Goal: Transaction & Acquisition: Purchase product/service

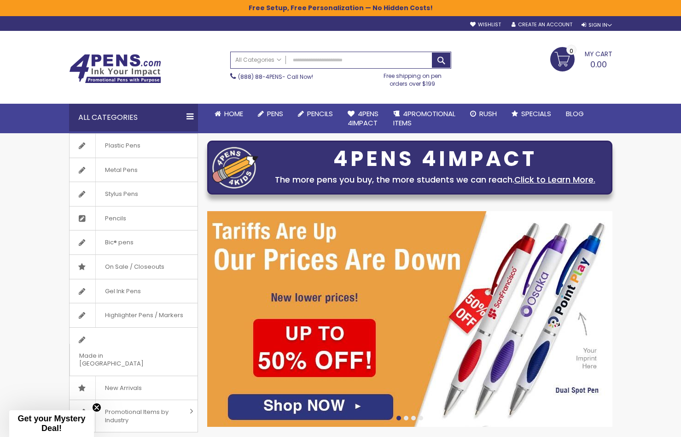
click at [326, 405] on img at bounding box center [409, 318] width 405 height 215
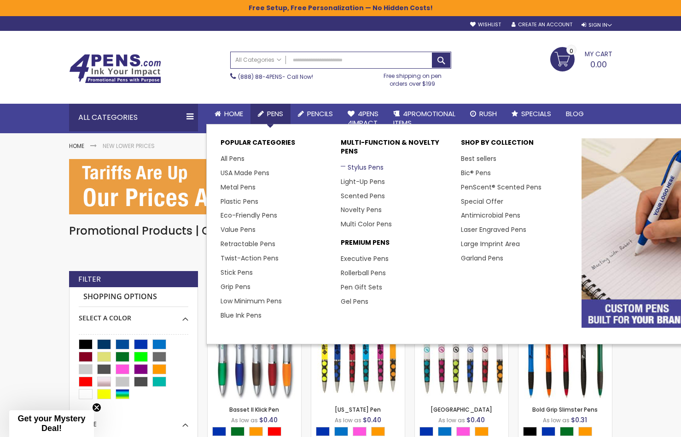
click at [364, 165] on link "Stylus Pens" at bounding box center [362, 167] width 43 height 9
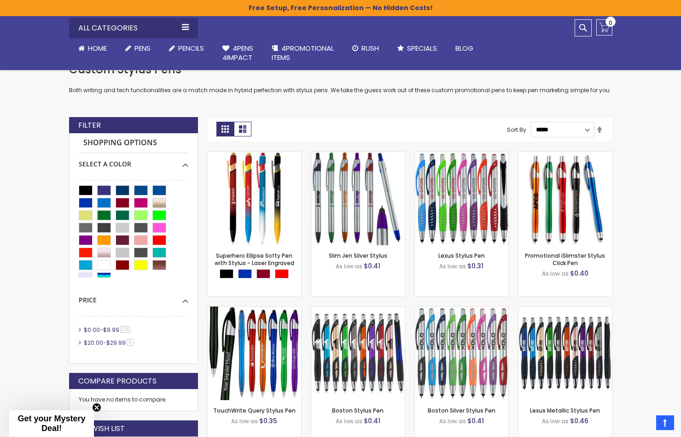
scroll to position [161, 0]
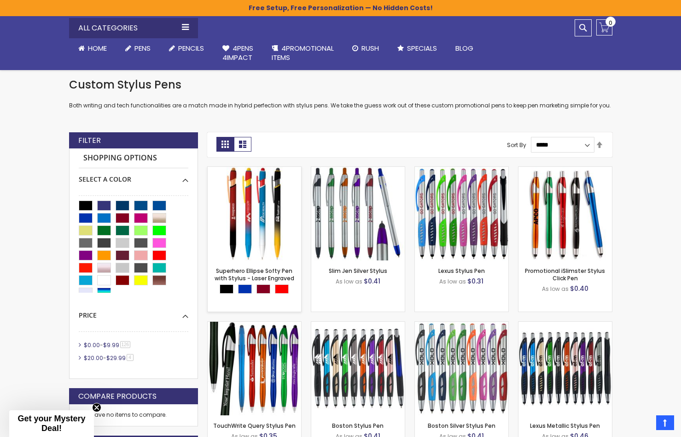
click at [257, 207] on img at bounding box center [254, 213] width 93 height 93
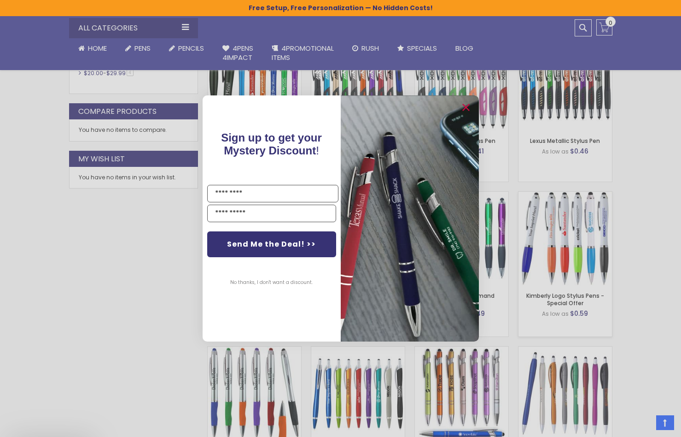
scroll to position [526, 0]
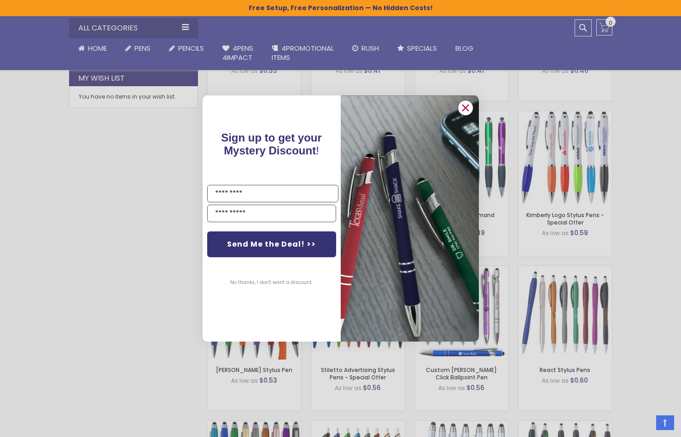
click at [468, 109] on circle "Close dialog" at bounding box center [465, 108] width 14 height 14
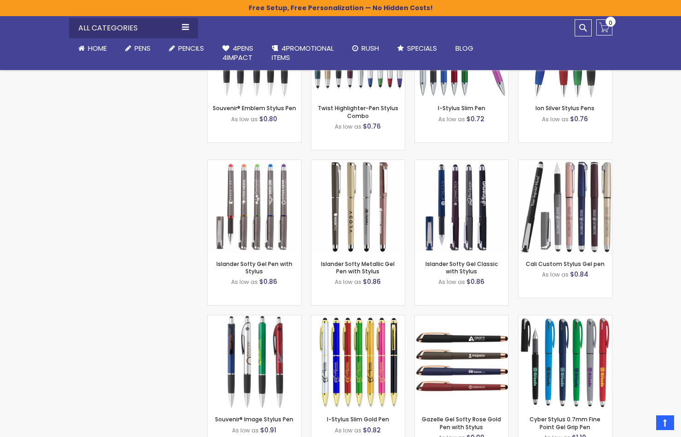
scroll to position [1557, 0]
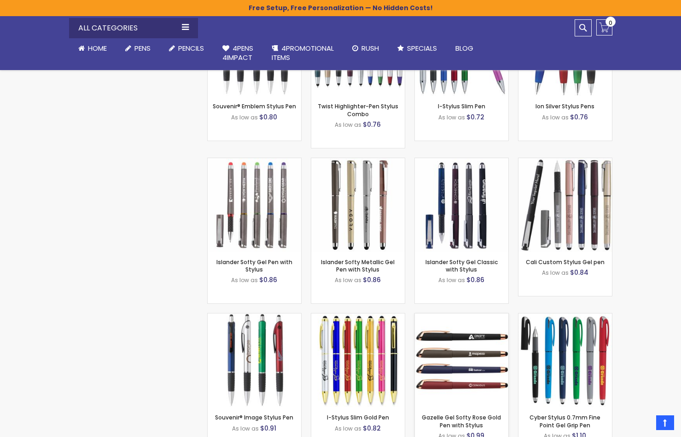
click at [472, 345] on img at bounding box center [461, 359] width 93 height 93
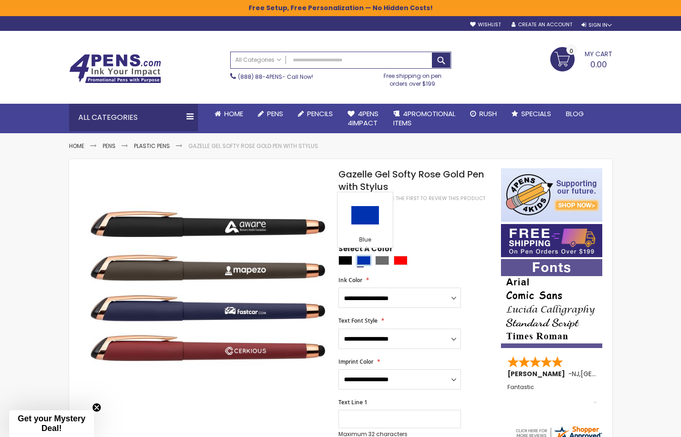
click at [365, 259] on div "Blue" at bounding box center [364, 260] width 14 height 9
type input "****"
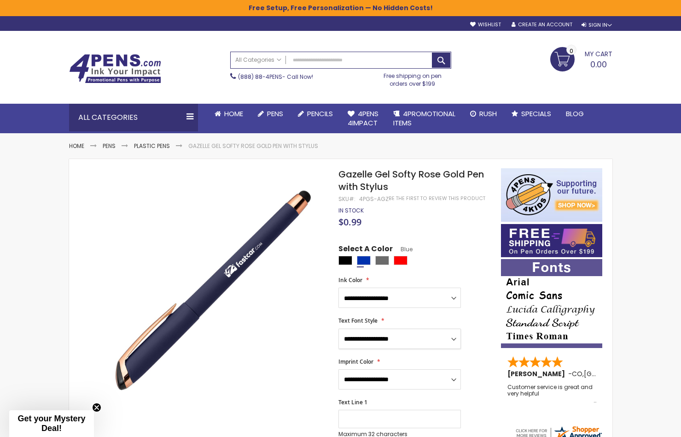
select select "*****"
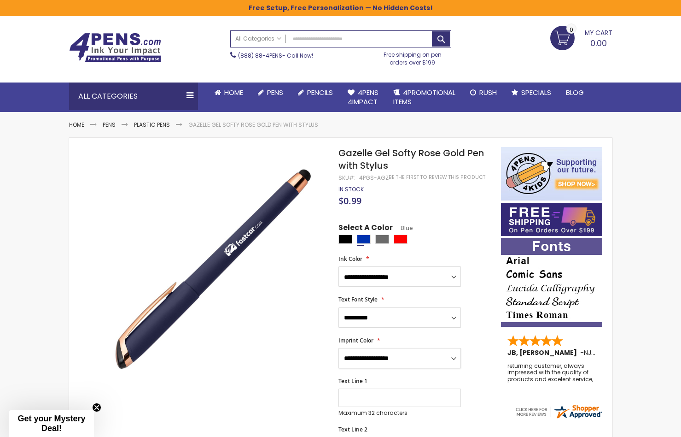
select select "*****"
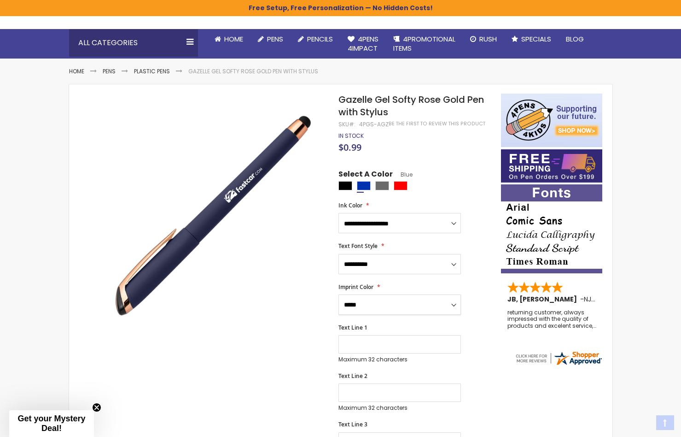
scroll to position [76, 0]
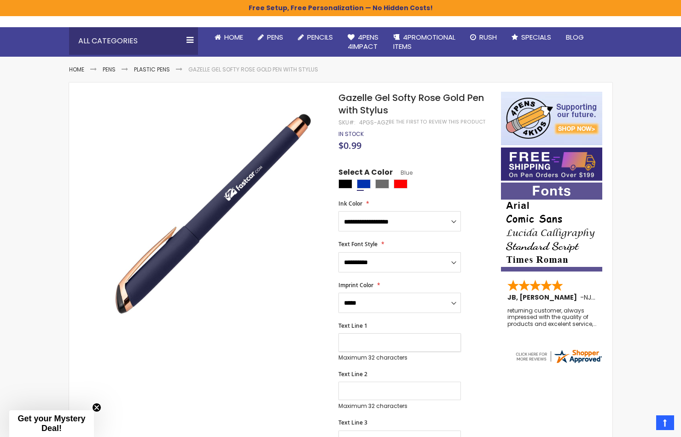
click at [407, 344] on input "Text Line 1" at bounding box center [399, 342] width 122 height 18
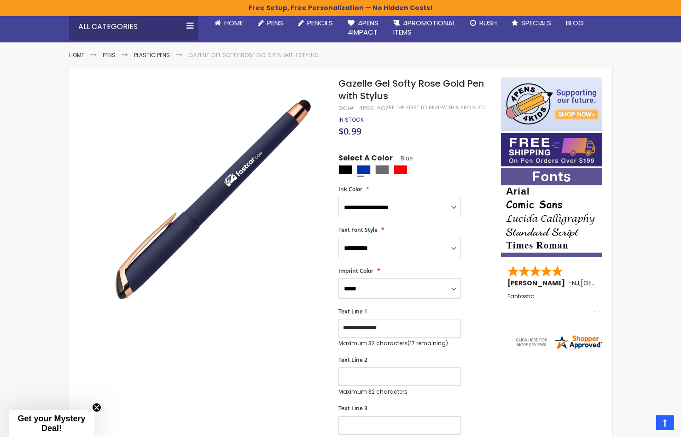
type input "**********"
click at [356, 373] on input "Text Line 2" at bounding box center [399, 376] width 122 height 18
type input "**********"
click at [352, 416] on input "Text Line 3" at bounding box center [399, 425] width 122 height 18
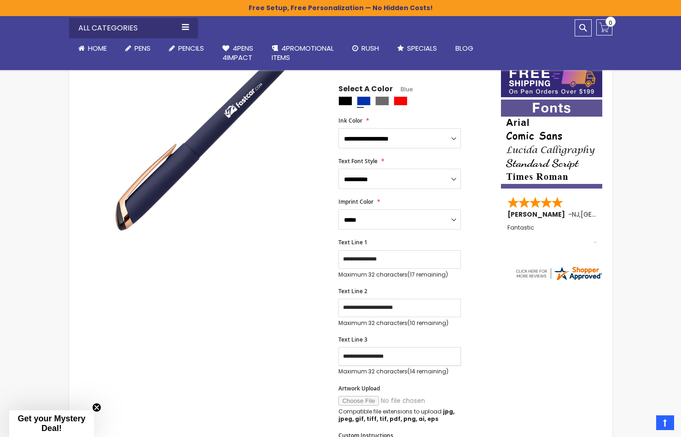
scroll to position [161, 0]
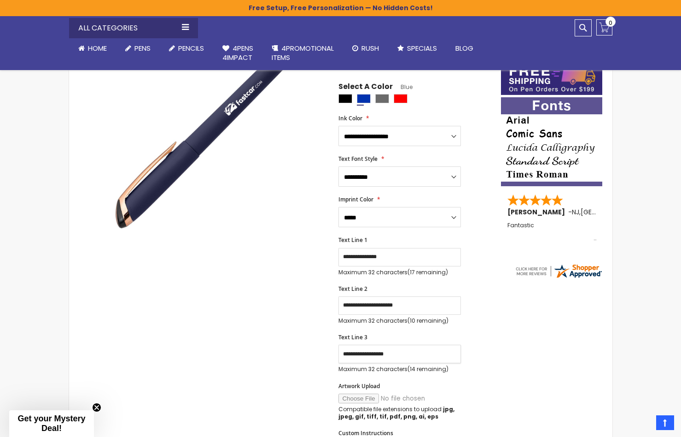
type input "**********"
click at [361, 395] on input "Artwork Upload" at bounding box center [400, 398] width 125 height 10
type input "**********"
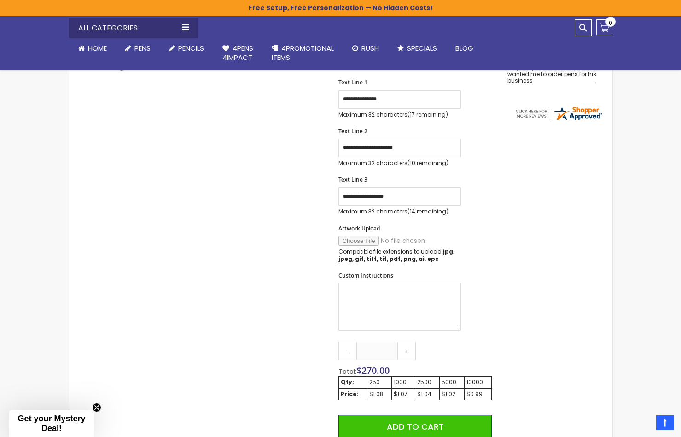
scroll to position [320, 0]
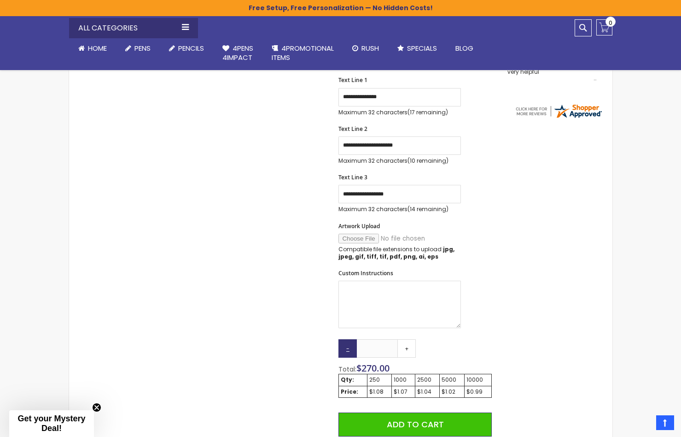
click at [347, 344] on link "-" at bounding box center [347, 348] width 18 height 18
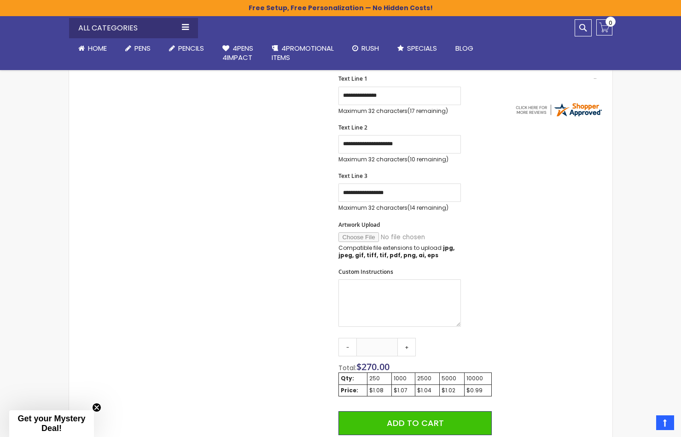
scroll to position [340, 0]
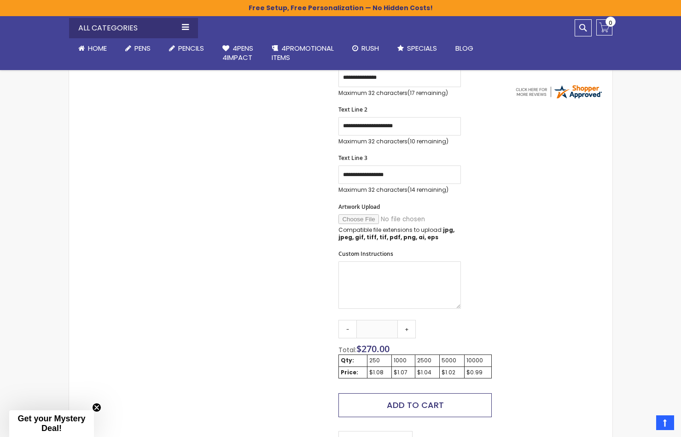
click at [421, 400] on span "Add to Cart" at bounding box center [415, 405] width 57 height 12
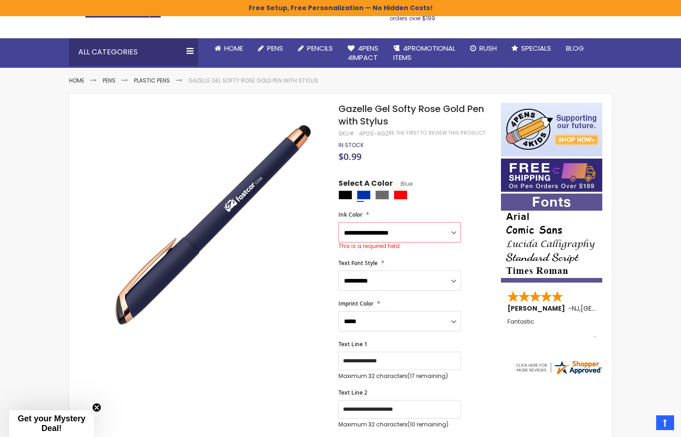
scroll to position [67, 0]
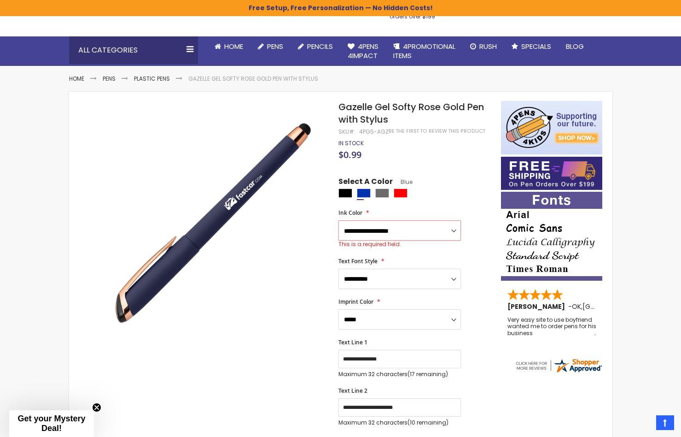
select select "*****"
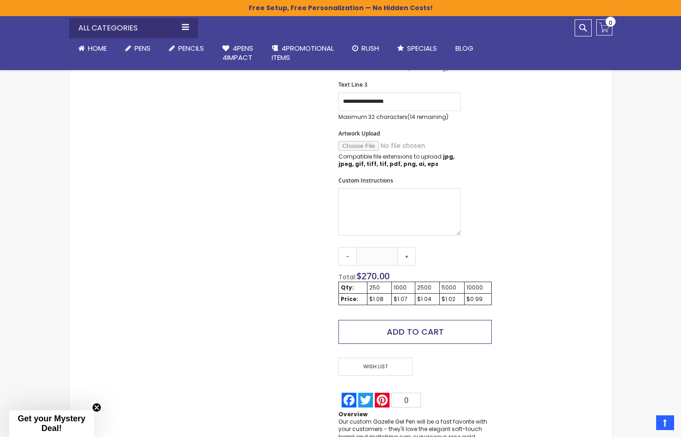
click at [434, 330] on span "Add to Cart" at bounding box center [415, 332] width 57 height 12
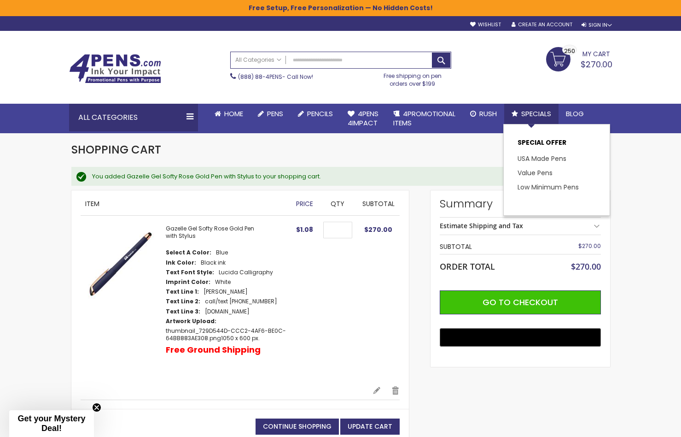
click at [536, 116] on span "Specials" at bounding box center [536, 114] width 30 height 10
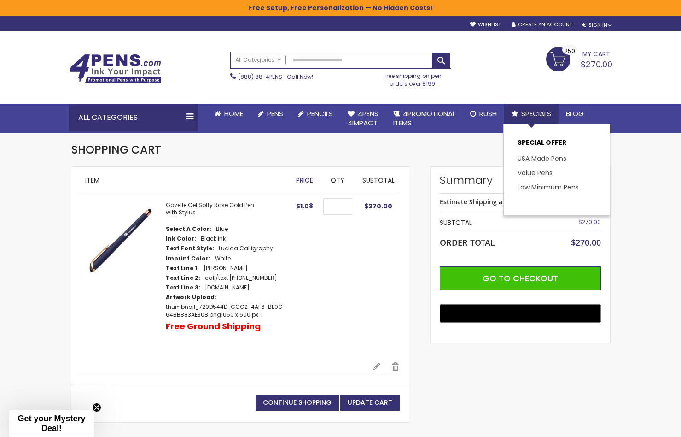
click at [536, 115] on span "Specials" at bounding box center [536, 114] width 30 height 10
click at [543, 186] on link "Low Minimum Pens" at bounding box center [552, 186] width 68 height 9
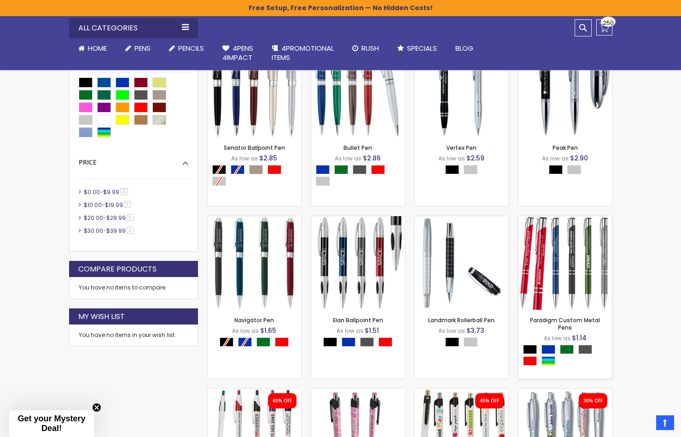
scroll to position [200, 0]
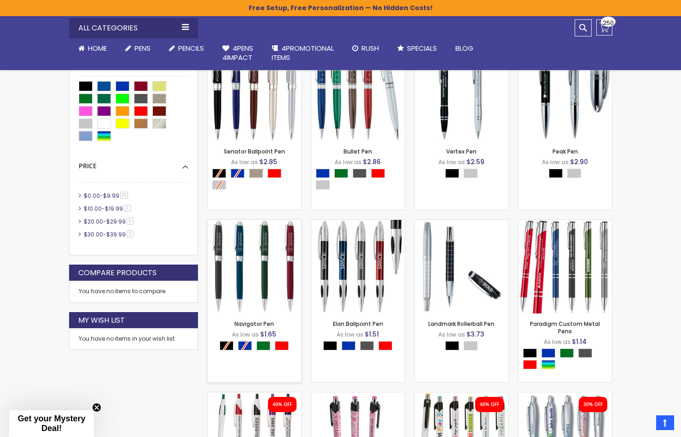
click at [272, 251] on img at bounding box center [254, 266] width 93 height 93
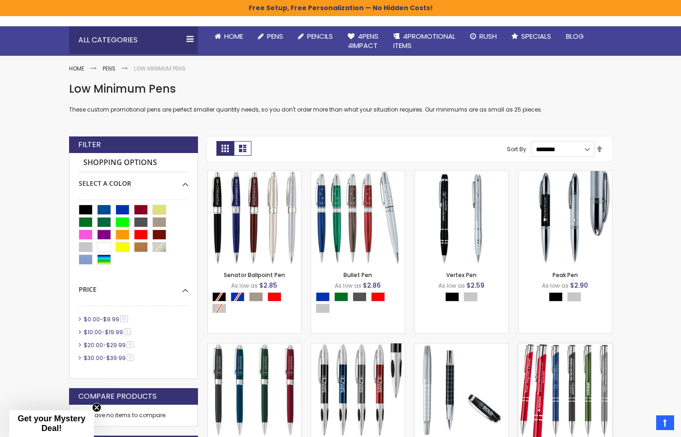
scroll to position [72, 0]
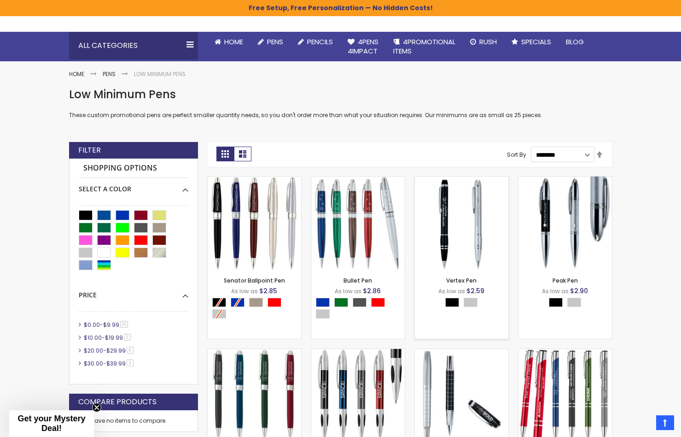
click at [460, 225] on img at bounding box center [461, 222] width 93 height 93
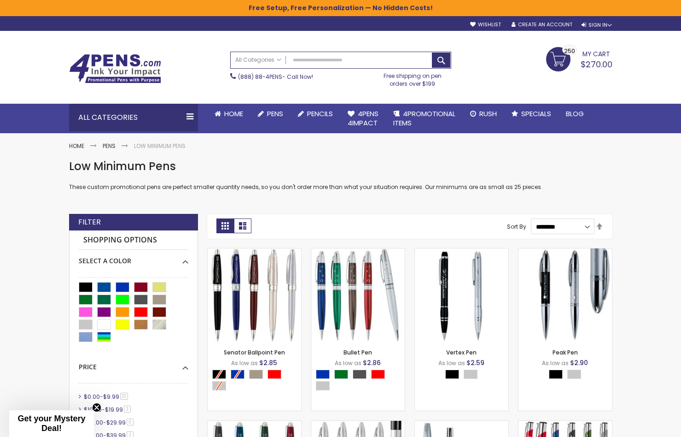
scroll to position [0, 0]
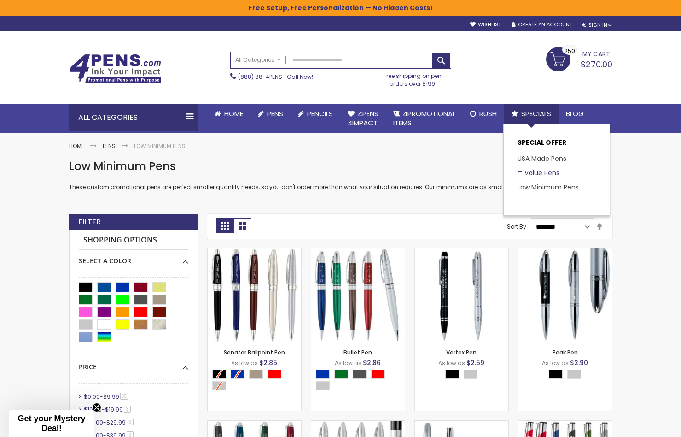
click at [540, 171] on link "Value Pens" at bounding box center [539, 172] width 42 height 9
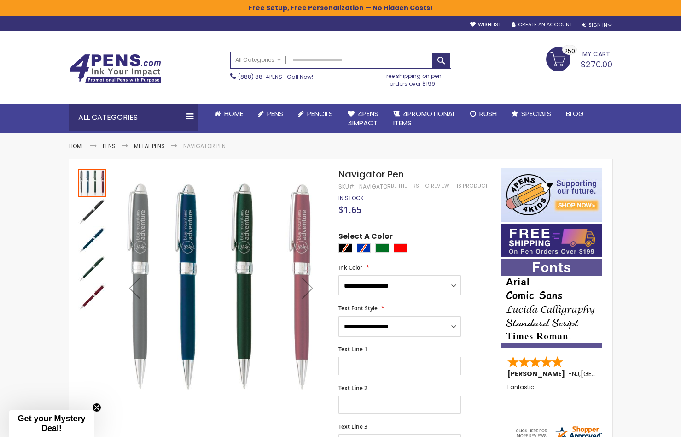
click at [366, 247] on div at bounding box center [416, 249] width 157 height 12
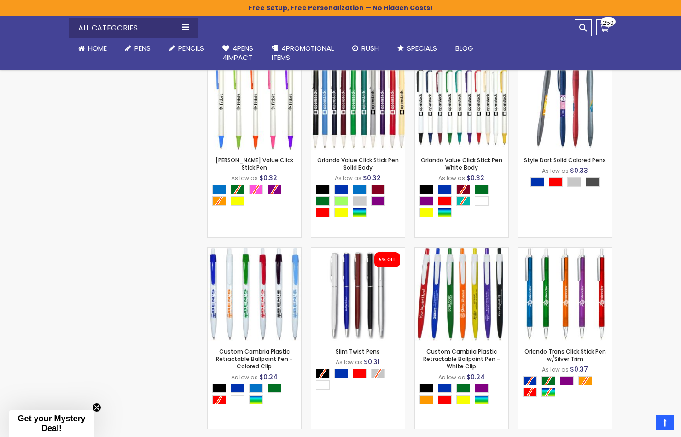
scroll to position [664, 0]
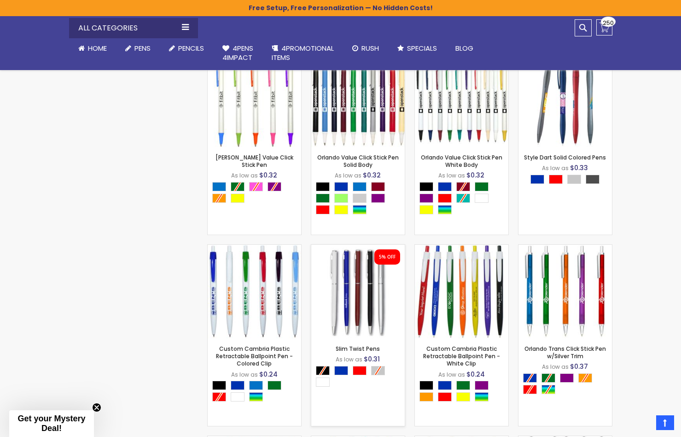
click at [360, 297] on img at bounding box center [357, 291] width 93 height 93
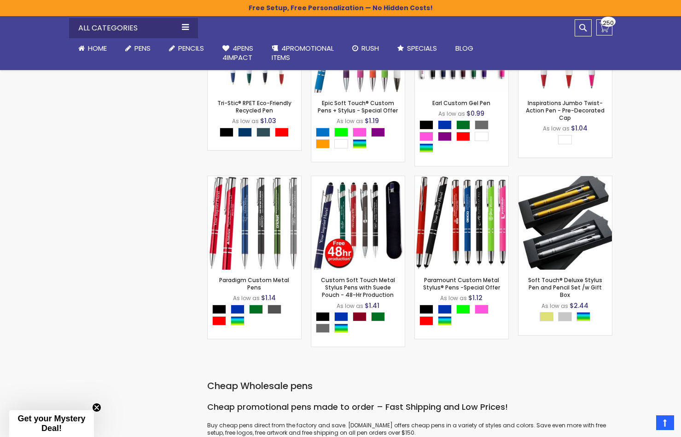
scroll to position [2710, 0]
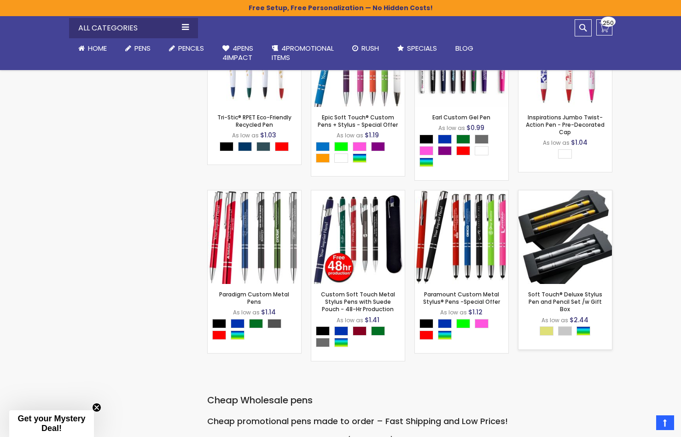
click at [568, 243] on img at bounding box center [564, 236] width 93 height 93
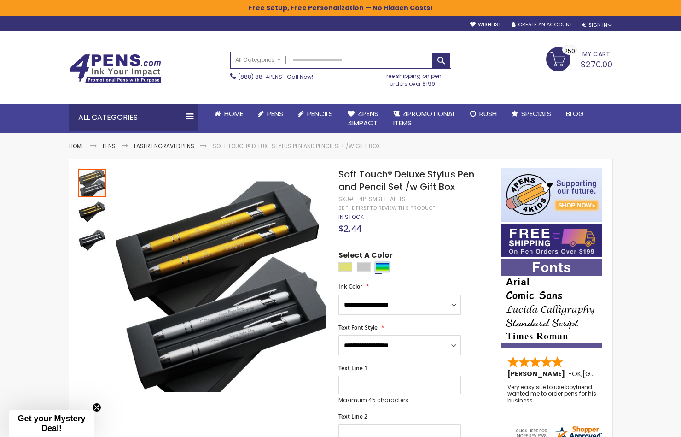
click at [380, 265] on div "Assorted" at bounding box center [382, 266] width 14 height 9
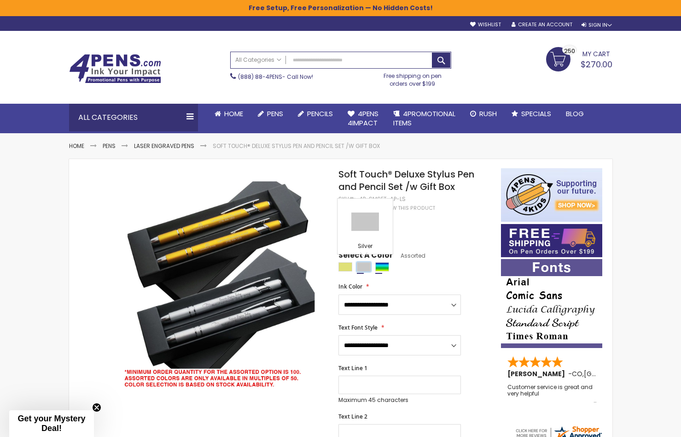
click at [363, 265] on div "Silver" at bounding box center [364, 266] width 14 height 9
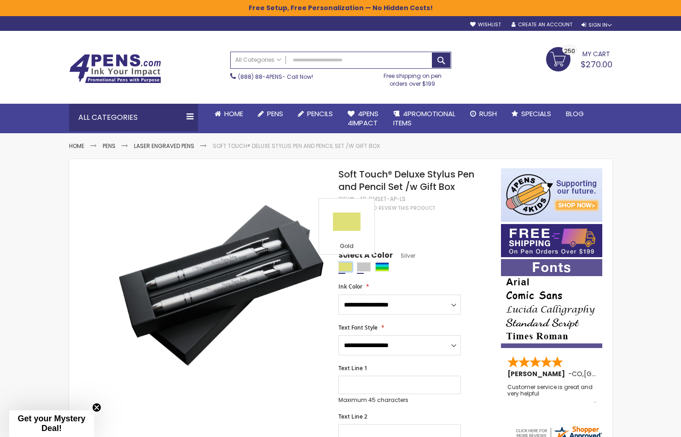
click at [342, 265] on div "Gold" at bounding box center [345, 266] width 14 height 9
type input "****"
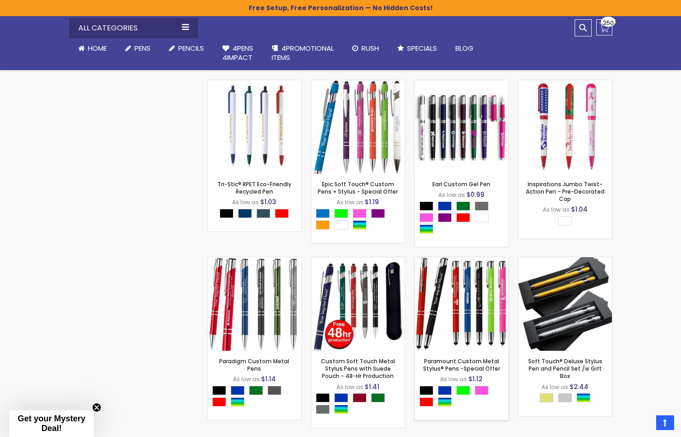
scroll to position [2641, 0]
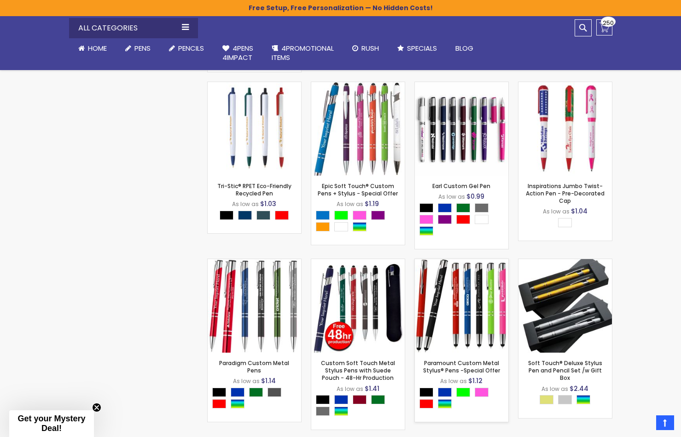
click at [454, 286] on img at bounding box center [461, 305] width 93 height 93
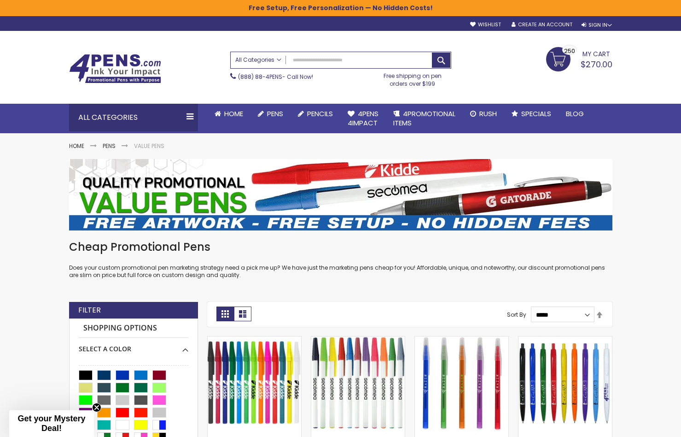
scroll to position [0, 0]
click at [309, 58] on input "Search" at bounding box center [341, 60] width 220 height 16
type input "**********"
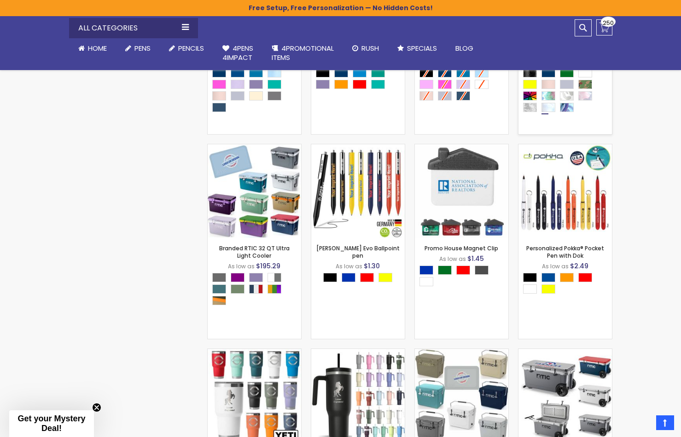
scroll to position [408, 0]
click at [447, 180] on img at bounding box center [461, 190] width 93 height 93
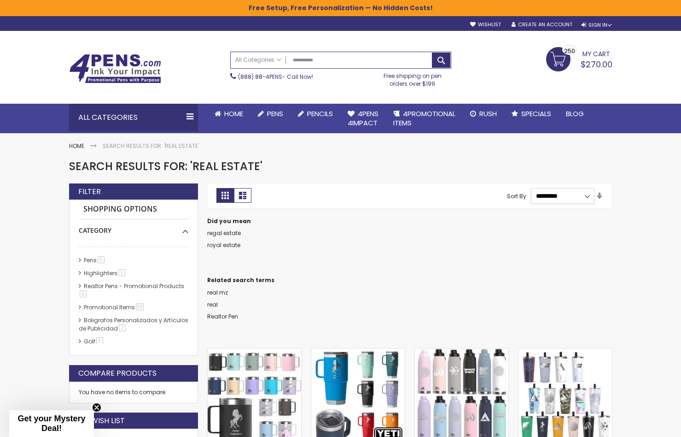
select select "*****"
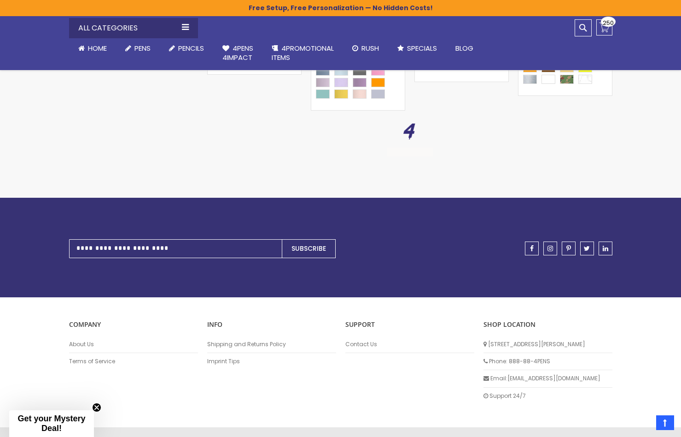
scroll to position [1351, 0]
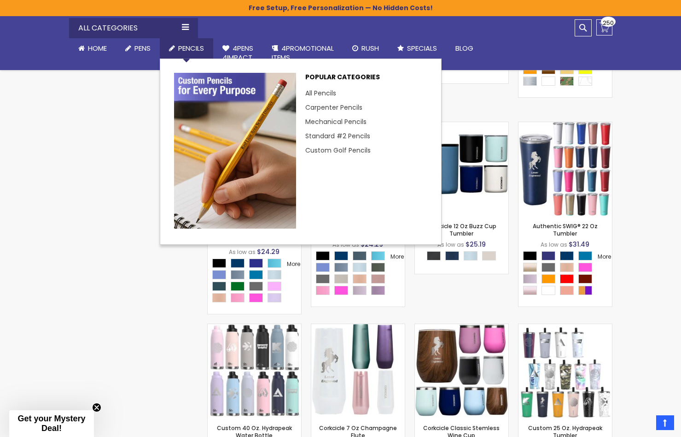
click at [188, 47] on span "Pencils" at bounding box center [191, 48] width 26 height 10
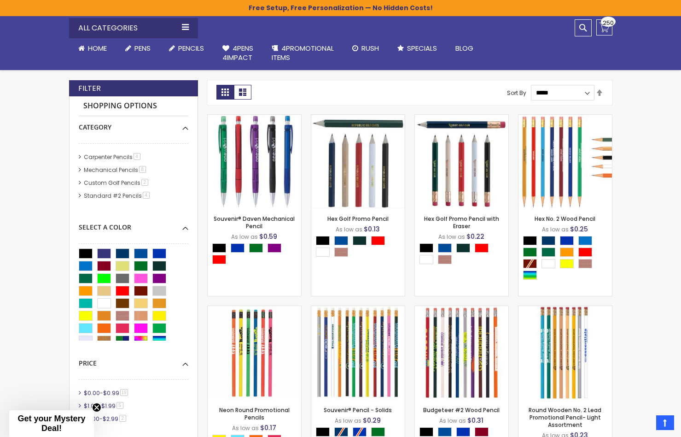
scroll to position [164, 0]
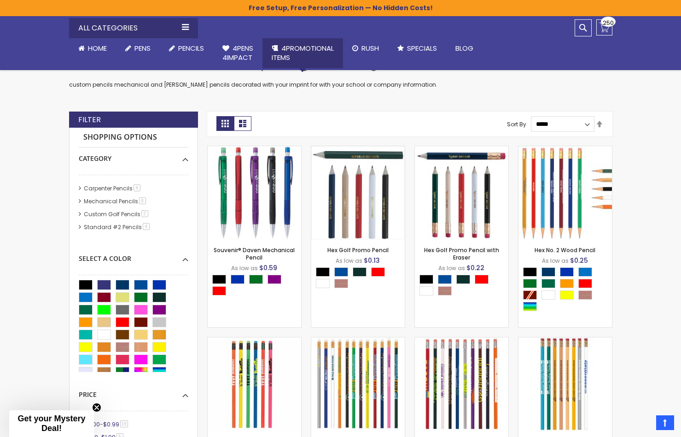
click at [290, 47] on span "4PROMOTIONAL ITEMS" at bounding box center [303, 52] width 62 height 19
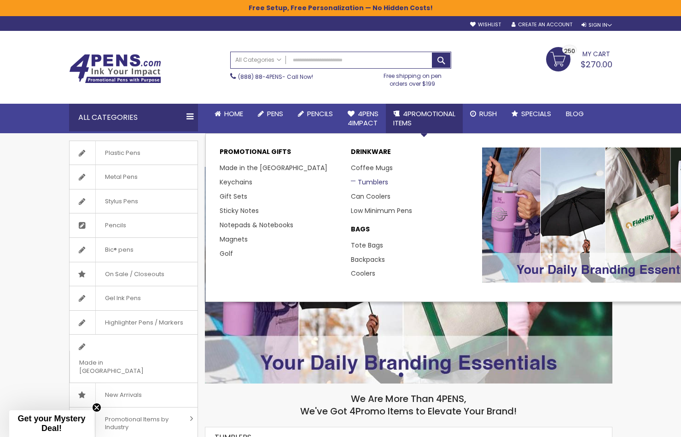
click at [379, 181] on link "Tumblers" at bounding box center [369, 181] width 37 height 9
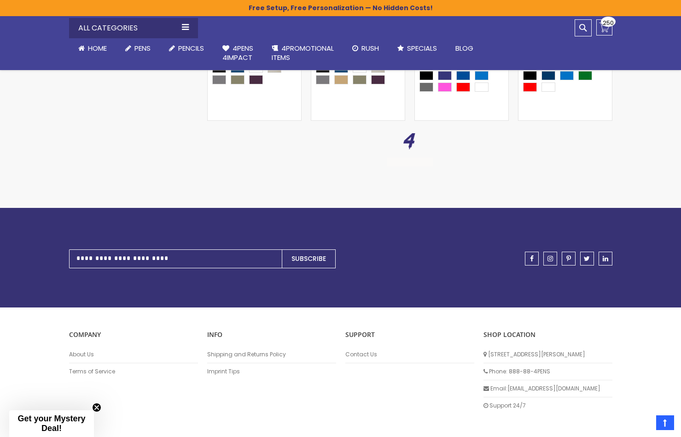
scroll to position [1300, 0]
